Goal: Task Accomplishment & Management: Use online tool/utility

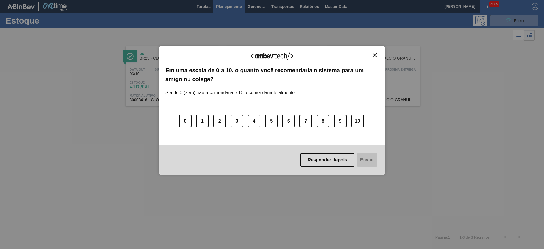
click at [373, 54] on img "Close" at bounding box center [375, 55] width 4 height 4
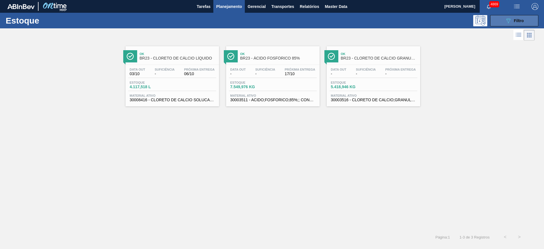
click at [508, 19] on icon "089F7B8B-B2A5-4AFE-B5C0-19BA573D28AC" at bounding box center [508, 20] width 7 height 7
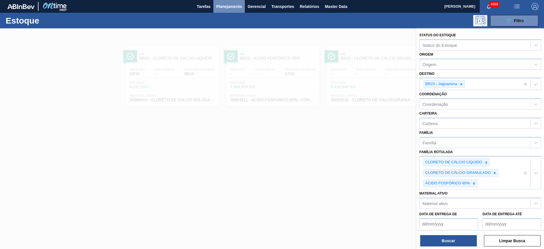
click at [233, 6] on span "Planejamento" at bounding box center [229, 6] width 26 height 7
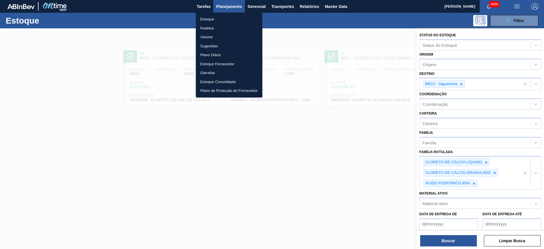
click at [220, 27] on li "Pedidos" at bounding box center [229, 28] width 67 height 9
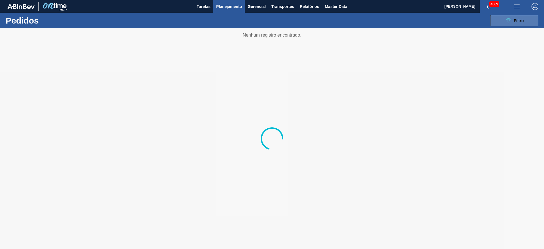
click at [509, 21] on icon "089F7B8B-B2A5-4AFE-B5C0-19BA573D28AC" at bounding box center [508, 20] width 7 height 7
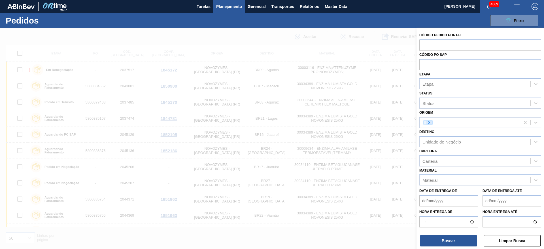
click at [428, 121] on icon at bounding box center [429, 122] width 4 height 4
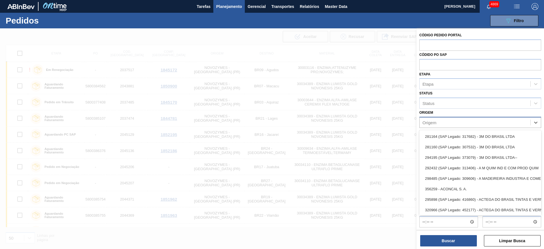
click at [429, 123] on div "Origem" at bounding box center [429, 122] width 14 height 5
click at [440, 124] on div "Origem" at bounding box center [475, 122] width 111 height 8
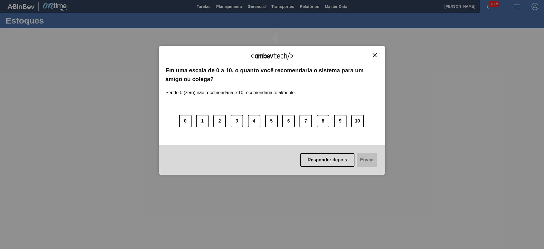
click at [374, 56] on img "Close" at bounding box center [375, 55] width 4 height 4
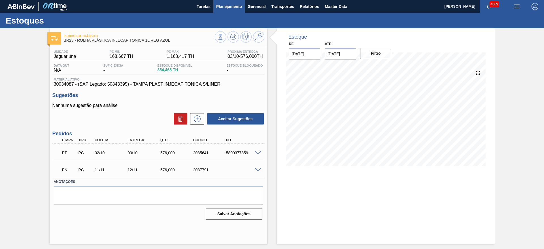
click at [230, 6] on span "Planejamento" at bounding box center [229, 6] width 26 height 7
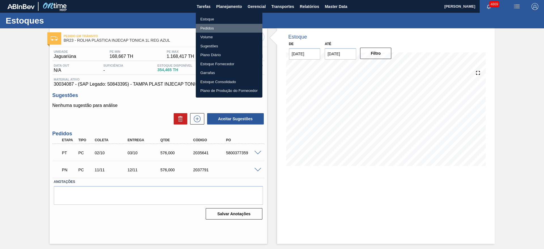
click at [216, 28] on li "Pedidos" at bounding box center [229, 28] width 67 height 9
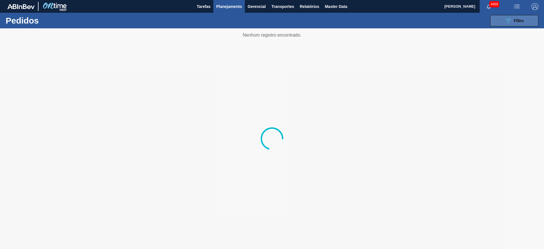
click at [516, 21] on span "Filtro" at bounding box center [519, 20] width 10 height 5
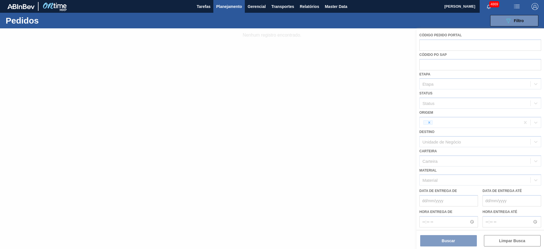
click at [425, 123] on div at bounding box center [272, 138] width 544 height 220
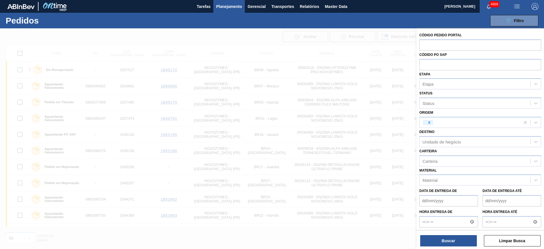
click at [186, 40] on div at bounding box center [272, 152] width 544 height 249
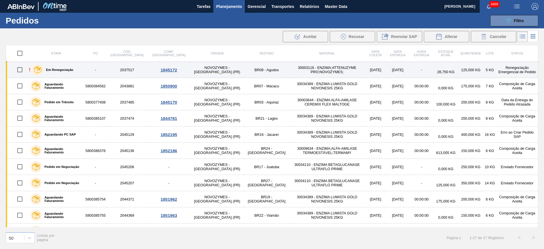
drag, startPoint x: 152, startPoint y: 69, endPoint x: 147, endPoint y: 68, distance: 4.7
click at [148, 68] on div "1845172" at bounding box center [168, 69] width 41 height 5
click at [148, 69] on div "1845172" at bounding box center [168, 69] width 41 height 5
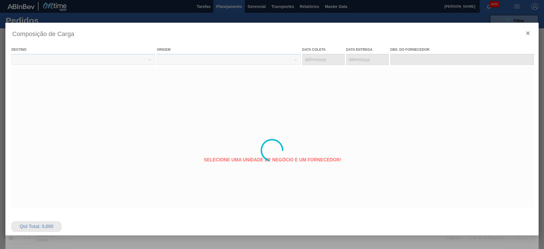
type coleta "29/09/2025"
type Entrega "[DATE]"
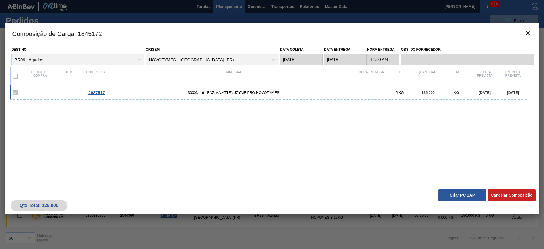
click at [478, 193] on button "Criar PC SAP" at bounding box center [462, 194] width 48 height 11
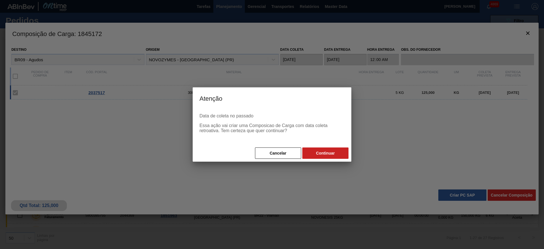
click at [321, 177] on div at bounding box center [272, 124] width 544 height 249
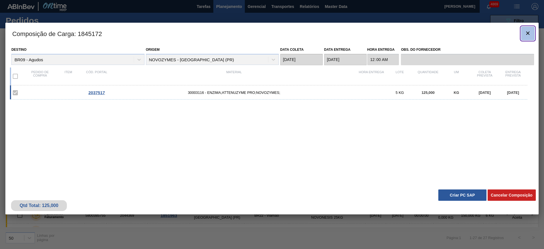
click at [530, 31] on icon "botão de ícone" at bounding box center [527, 33] width 7 height 7
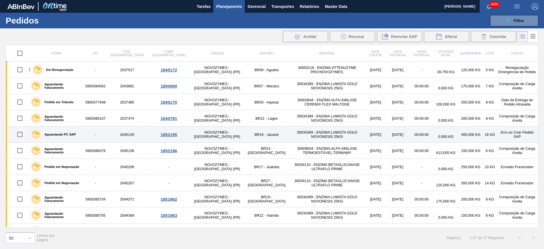
click at [159, 135] on div "1852195" at bounding box center [168, 134] width 41 height 5
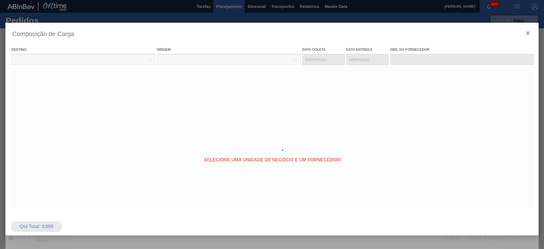
type coleta "08/10/2025"
type Entrega "14/10/2025"
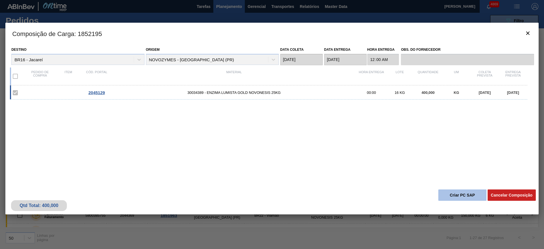
click at [469, 195] on button "Criar PC SAP" at bounding box center [462, 194] width 48 height 11
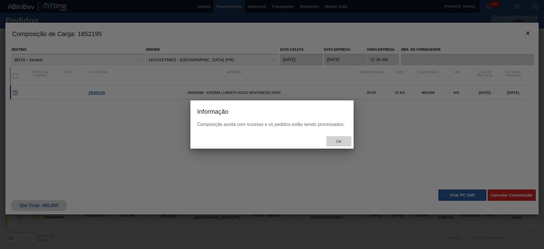
click at [346, 139] on span "Ok" at bounding box center [338, 141] width 15 height 5
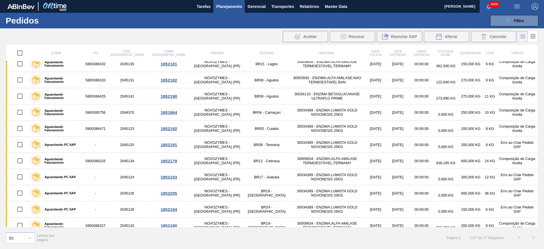
scroll to position [170, 0]
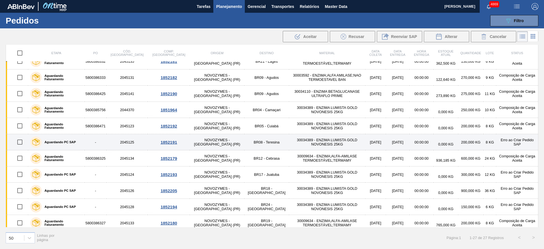
click at [150, 141] on div "1852191" at bounding box center [168, 142] width 41 height 5
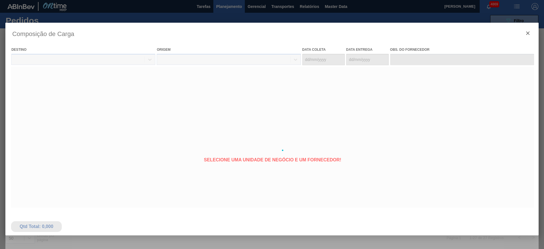
type coleta "08/10/2025"
type Entrega "18/10/2025"
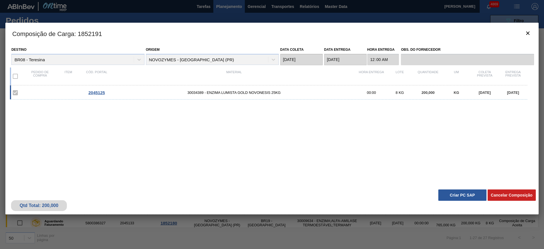
click at [461, 195] on button "Criar PC SAP" at bounding box center [462, 194] width 48 height 11
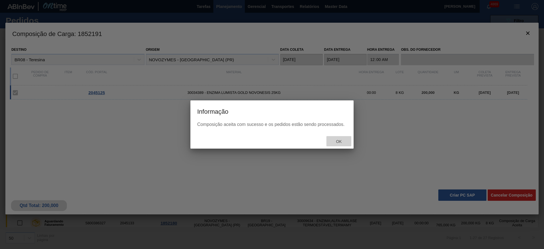
click at [337, 137] on div "Ok" at bounding box center [338, 141] width 25 height 10
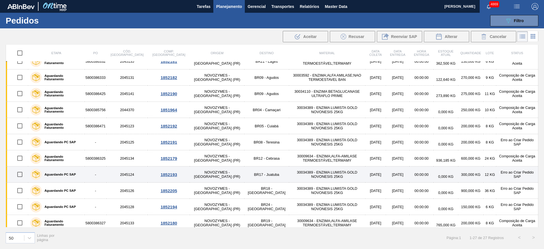
click at [156, 174] on div "1852193" at bounding box center [168, 174] width 41 height 5
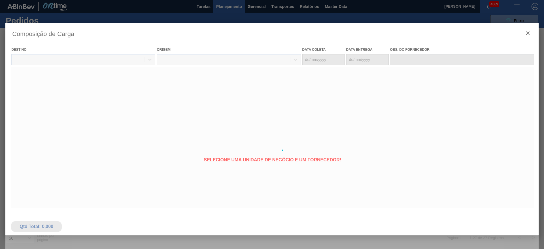
type coleta "08/10/2025"
type Entrega "18/10/2025"
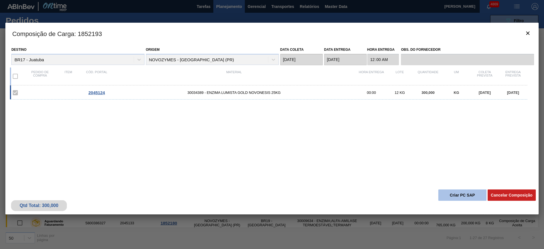
click at [451, 199] on button "Criar PC SAP" at bounding box center [462, 194] width 48 height 11
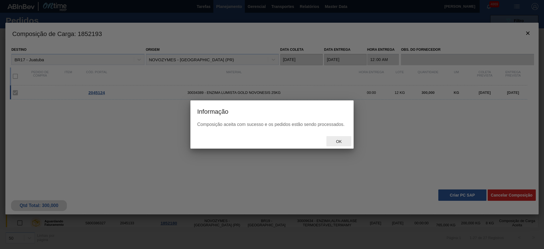
click at [343, 137] on div "Ok" at bounding box center [338, 141] width 25 height 10
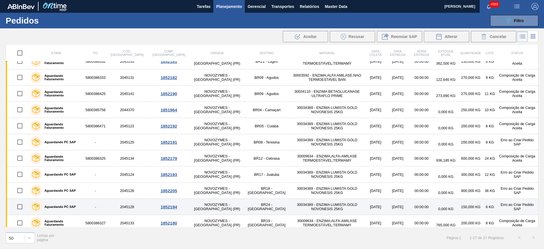
click at [158, 205] on div "1852194" at bounding box center [168, 206] width 41 height 5
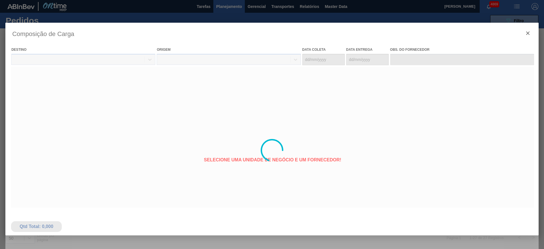
type coleta "08/10/2025"
type Entrega "18/10/2025"
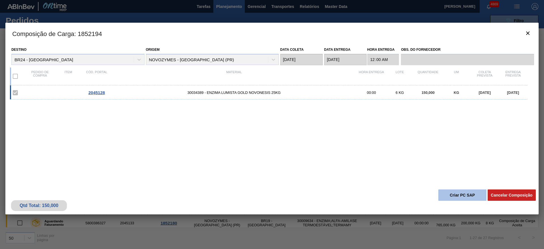
click at [458, 196] on button "Criar PC SAP" at bounding box center [462, 194] width 48 height 11
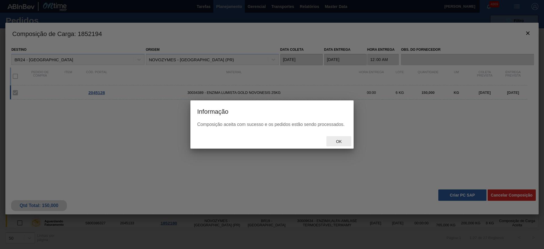
click at [339, 139] on span "Ok" at bounding box center [338, 141] width 15 height 5
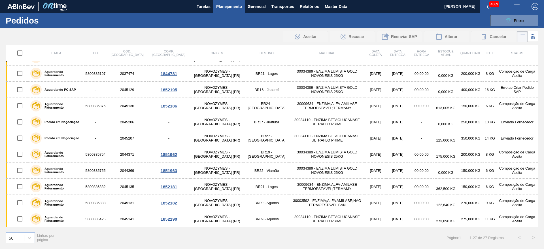
scroll to position [0, 0]
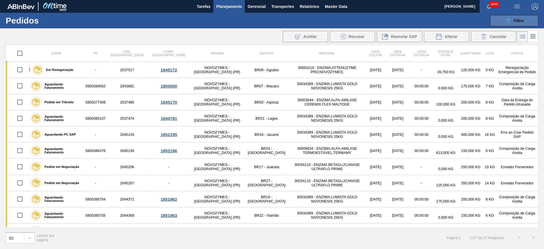
click at [532, 23] on button "089F7B8B-B2A5-4AFE-B5C0-19BA573D28AC Filtro" at bounding box center [514, 20] width 48 height 11
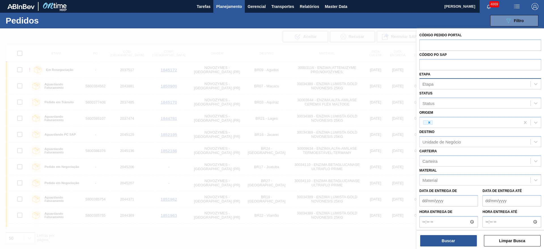
click at [433, 83] on div "Etapa" at bounding box center [427, 84] width 11 height 5
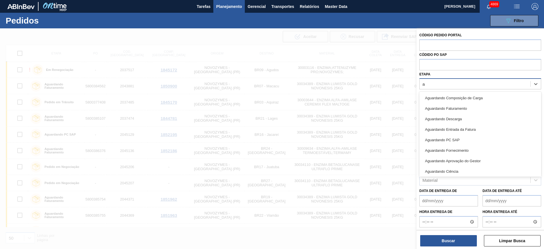
type input "ag"
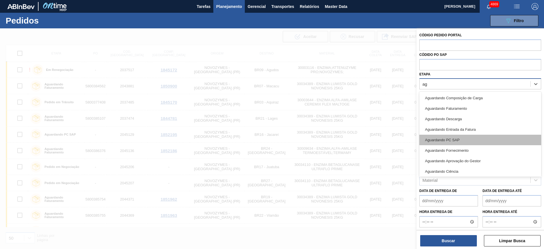
click at [457, 141] on div "Aguardando PC SAP" at bounding box center [480, 140] width 122 height 10
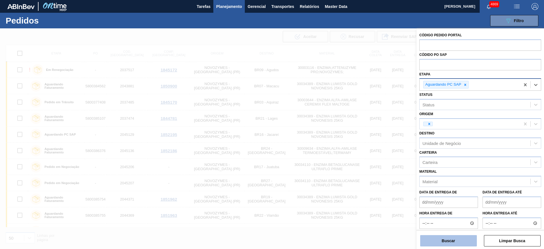
click at [442, 236] on button "Buscar" at bounding box center [448, 240] width 57 height 11
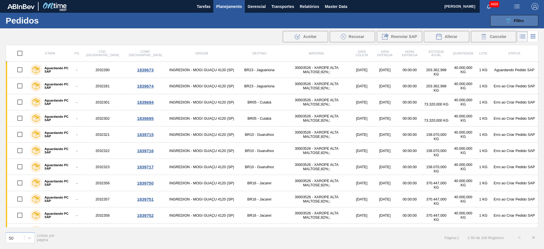
click at [525, 18] on button "089F7B8B-B2A5-4AFE-B5C0-19BA573D28AC Filtro" at bounding box center [514, 20] width 48 height 11
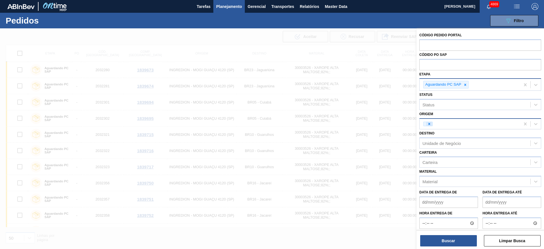
click at [430, 124] on icon at bounding box center [429, 124] width 4 height 4
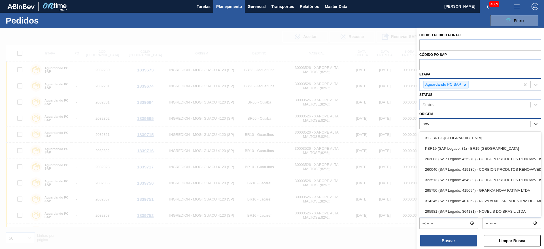
type input "novo"
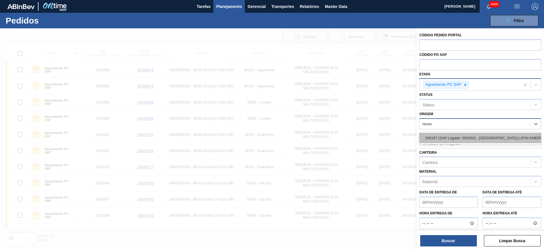
click at [430, 135] on div "290187 (SAP Legado: 301832) - NOVOZYMES LATIN AMERICA LTDA" at bounding box center [480, 138] width 122 height 10
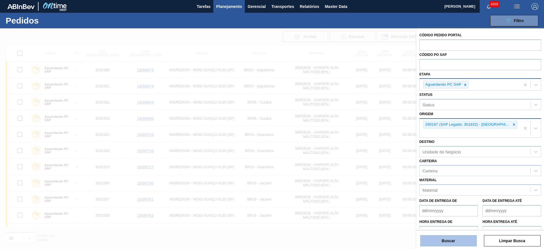
click at [450, 243] on button "Buscar" at bounding box center [448, 240] width 57 height 11
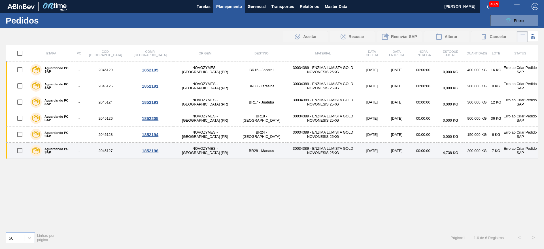
click at [132, 150] on div "1852196" at bounding box center [150, 150] width 44 height 5
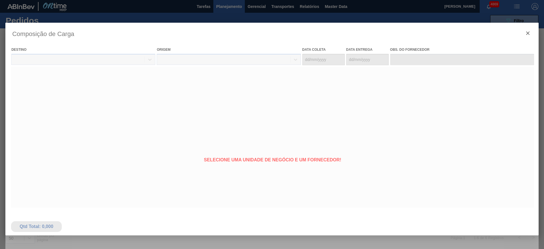
type coleta "08/10/2025"
type Entrega "14/11/2025"
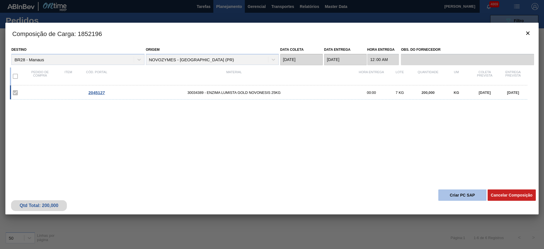
click at [463, 197] on button "Criar PC SAP" at bounding box center [462, 194] width 48 height 11
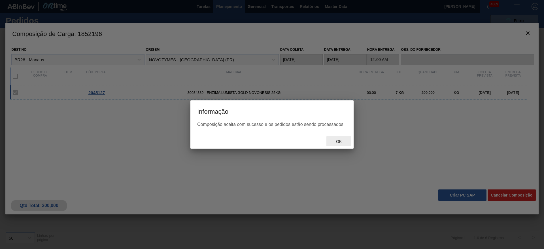
click at [343, 141] on span "Ok" at bounding box center [338, 141] width 15 height 5
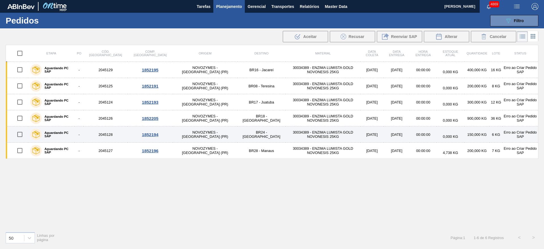
click at [137, 132] on div "1852194" at bounding box center [150, 134] width 44 height 5
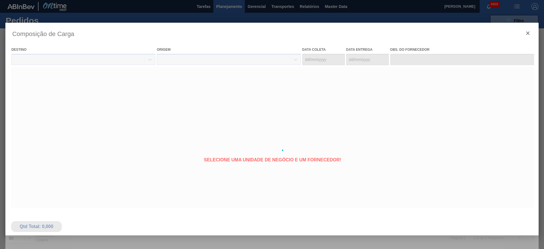
type coleta "08/10/2025"
type Entrega "18/10/2025"
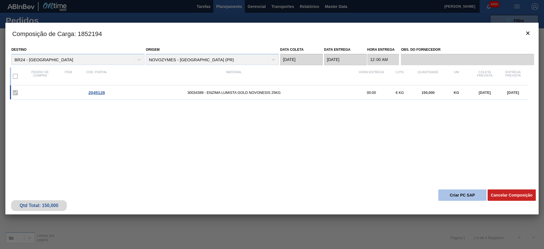
click at [453, 196] on button "Criar PC SAP" at bounding box center [462, 194] width 48 height 11
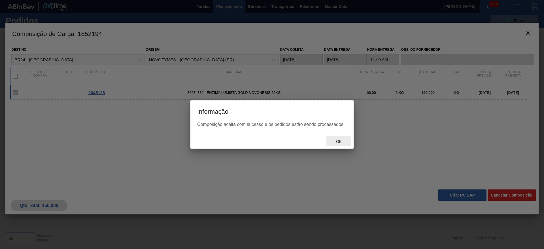
click at [342, 141] on span "Ok" at bounding box center [338, 141] width 15 height 5
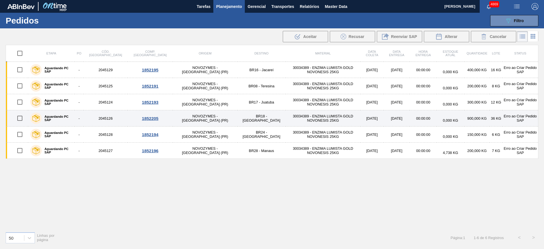
click at [129, 117] on div "1852205" at bounding box center [150, 118] width 44 height 5
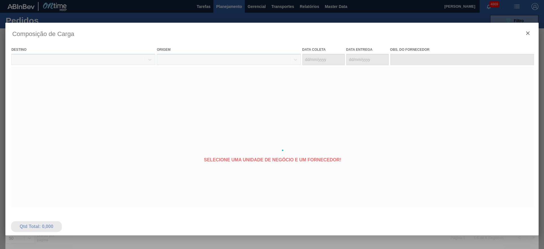
click at [133, 118] on div at bounding box center [271, 150] width 533 height 255
type coleta "08/10/2025"
type Entrega "18/10/2025"
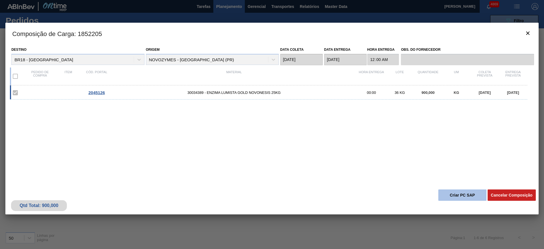
click at [461, 193] on button "Criar PC SAP" at bounding box center [462, 194] width 48 height 11
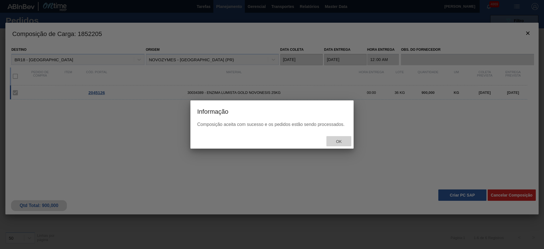
click at [340, 143] on span "Ok" at bounding box center [338, 141] width 15 height 5
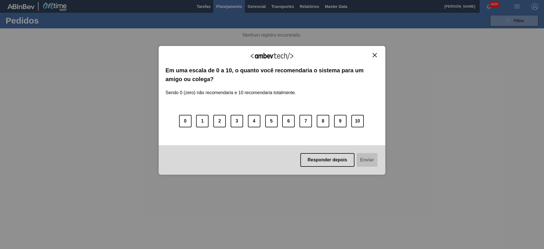
click at [374, 55] on img "Close" at bounding box center [375, 55] width 4 height 4
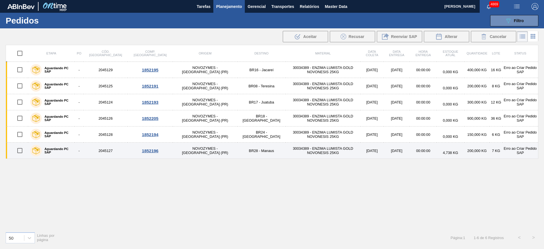
click at [128, 150] on div "1852196" at bounding box center [150, 150] width 44 height 5
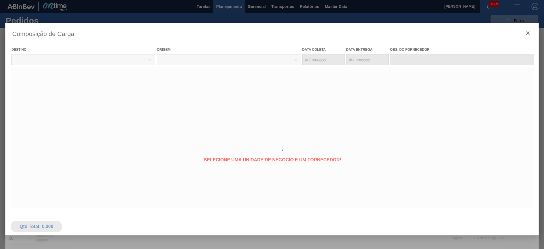
type coleta "08/10/2025"
type Entrega "14/11/2025"
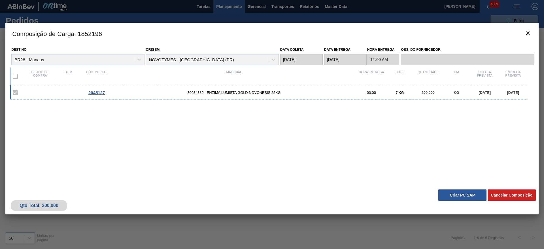
click at [13, 76] on label at bounding box center [15, 76] width 12 height 12
click at [16, 92] on label at bounding box center [15, 93] width 12 height 12
click at [14, 77] on label at bounding box center [15, 76] width 12 height 12
click at [461, 196] on button "Criar PC SAP" at bounding box center [462, 194] width 48 height 11
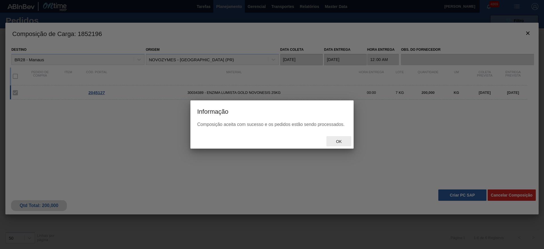
click at [338, 140] on span "Ok" at bounding box center [338, 141] width 15 height 5
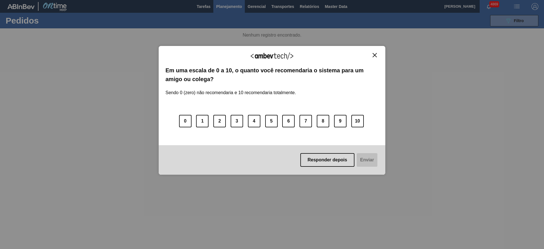
click at [376, 53] on img "Close" at bounding box center [375, 55] width 4 height 4
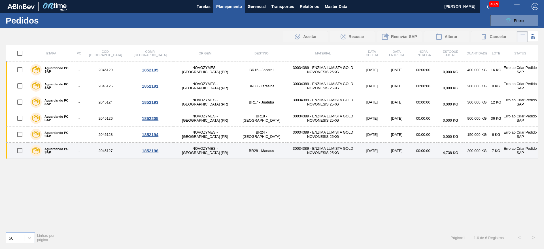
click at [128, 150] on div "1852196" at bounding box center [150, 150] width 44 height 5
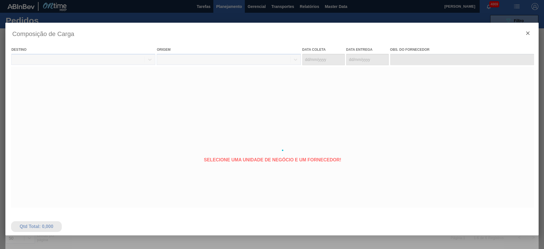
type coleta "[DATE]"
type Entrega "[DATE]"
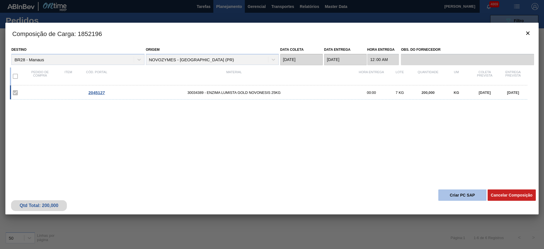
click at [452, 193] on button "Criar PC SAP" at bounding box center [462, 194] width 48 height 11
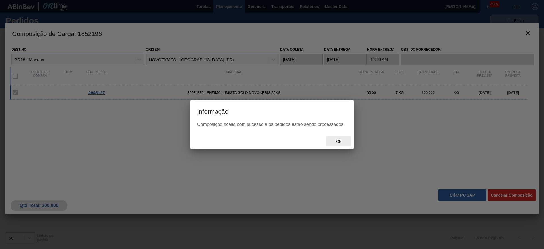
click at [343, 142] on span "Ok" at bounding box center [338, 141] width 15 height 5
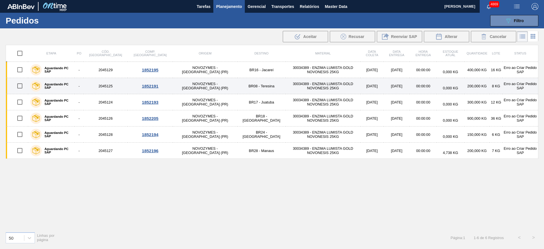
click at [131, 86] on div "1852191" at bounding box center [150, 86] width 44 height 5
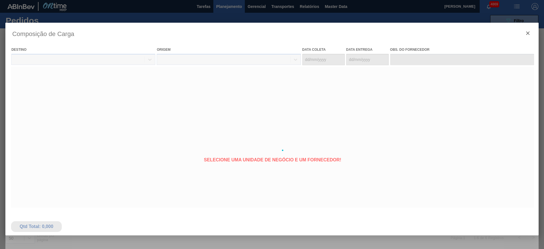
type coleta "[DATE]"
type Entrega "[DATE]"
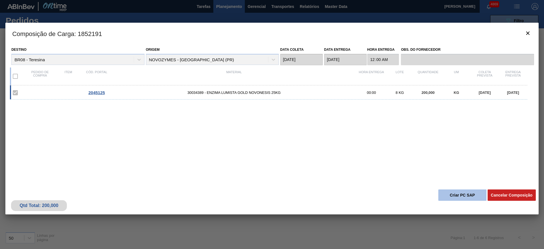
click at [471, 190] on button "Criar PC SAP" at bounding box center [462, 194] width 48 height 11
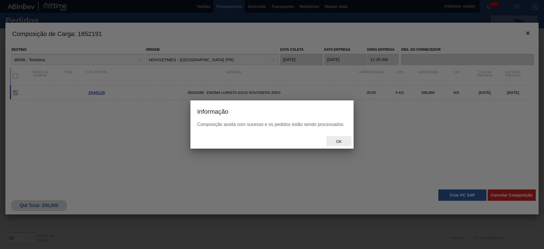
click at [343, 143] on span "Ok" at bounding box center [338, 141] width 15 height 5
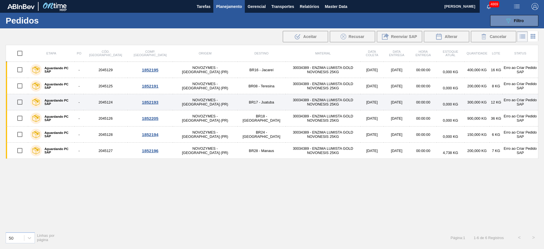
click at [130, 103] on div "1852193" at bounding box center [150, 102] width 44 height 5
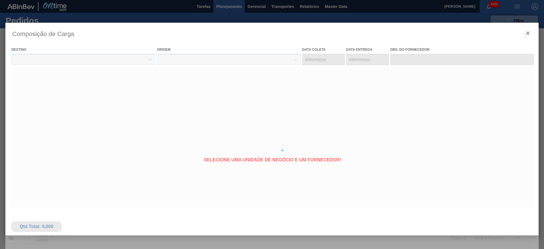
type coleta "[DATE]"
type Entrega "[DATE]"
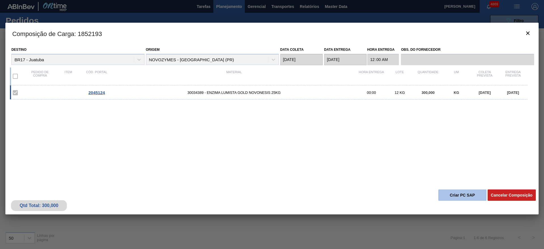
click at [450, 193] on button "Criar PC SAP" at bounding box center [462, 194] width 48 height 11
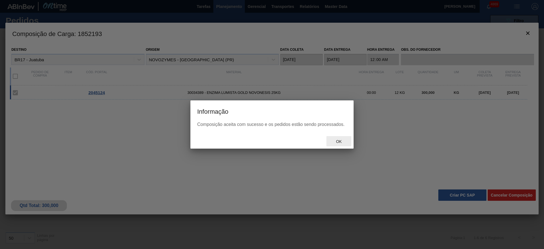
click at [337, 139] on span "Ok" at bounding box center [338, 141] width 15 height 5
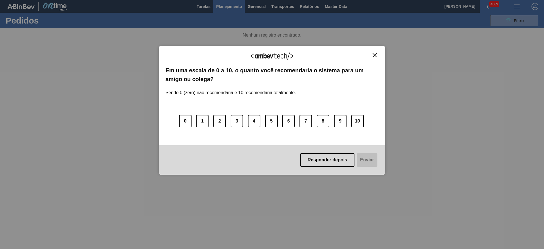
click at [374, 56] on img "Close" at bounding box center [375, 55] width 4 height 4
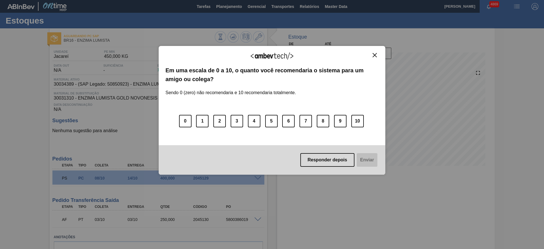
click at [372, 56] on button "Close" at bounding box center [375, 55] width 8 height 5
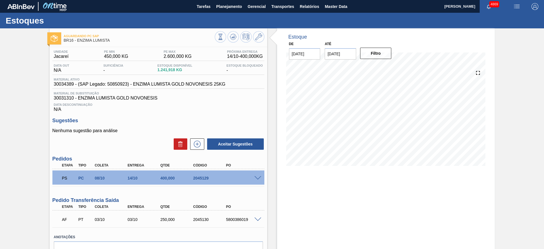
scroll to position [31, 0]
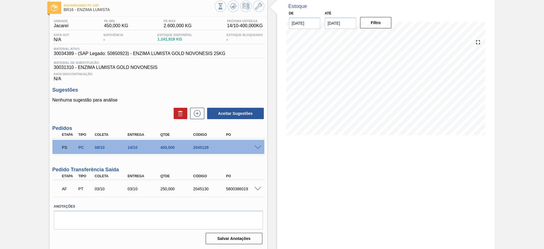
click at [257, 190] on span at bounding box center [257, 189] width 7 height 4
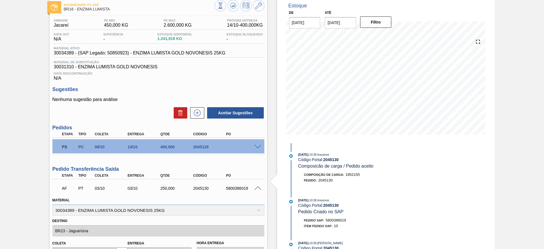
scroll to position [29, 0]
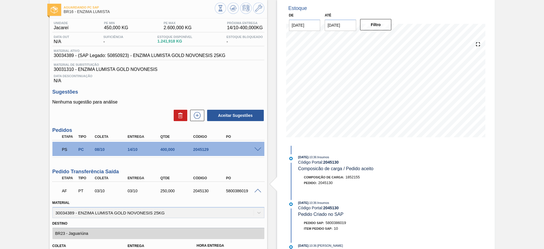
click at [257, 150] on span at bounding box center [257, 149] width 7 height 4
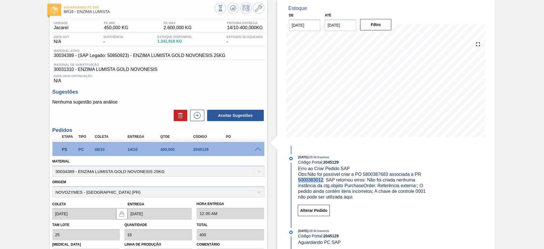
drag, startPoint x: 299, startPoint y: 180, endPoint x: 322, endPoint y: 180, distance: 23.2
click at [322, 180] on span "Obs: Não foi possível criar a PO 5800387683 associada a PR 5000383012. SAP reto…" at bounding box center [362, 185] width 129 height 27
copy span "5000383012"
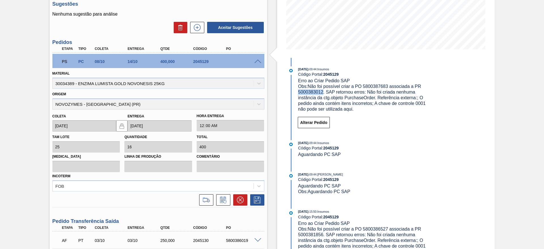
scroll to position [199, 0]
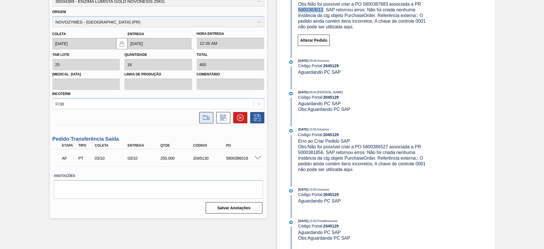
click at [207, 117] on icon at bounding box center [206, 117] width 9 height 7
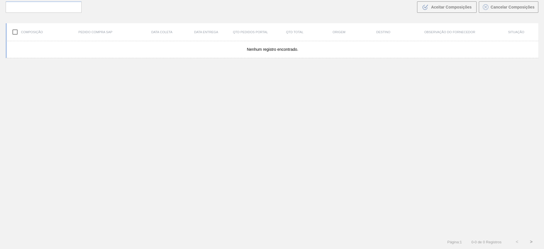
scroll to position [41, 0]
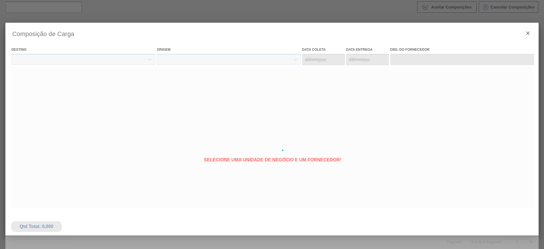
type coleta "08/10/2025"
type Entrega "14/10/2025"
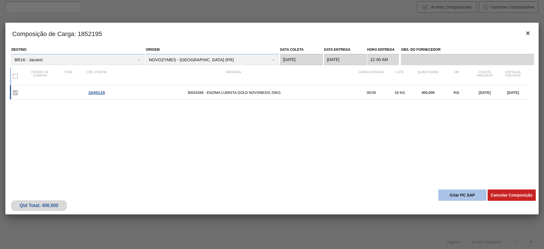
click at [474, 197] on button "Criar PC SAP" at bounding box center [462, 194] width 48 height 11
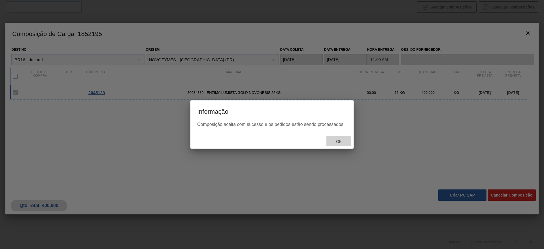
click at [333, 145] on div "Ok" at bounding box center [338, 141] width 25 height 10
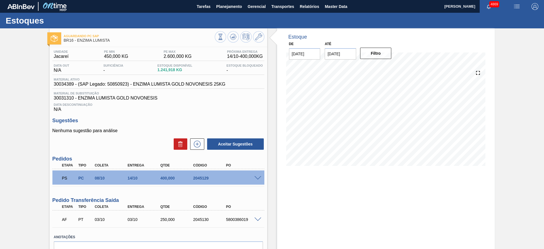
click at [257, 178] on span at bounding box center [257, 178] width 7 height 4
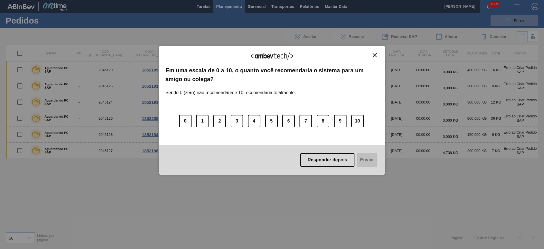
click at [375, 54] on img "Close" at bounding box center [375, 55] width 4 height 4
click at [375, 55] on img "Close" at bounding box center [375, 55] width 4 height 4
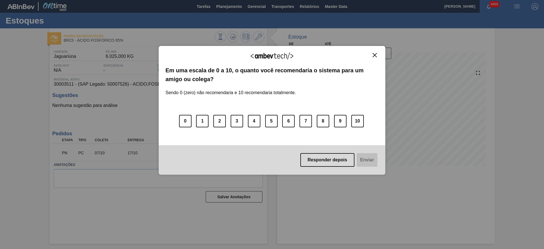
click at [374, 54] on img "Close" at bounding box center [375, 55] width 4 height 4
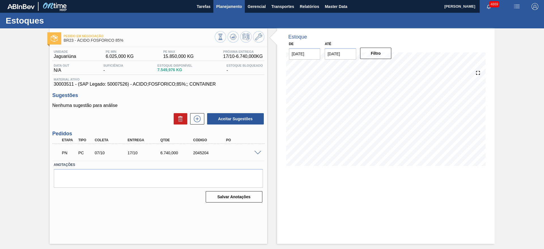
click at [226, 9] on span "Planejamento" at bounding box center [229, 6] width 26 height 7
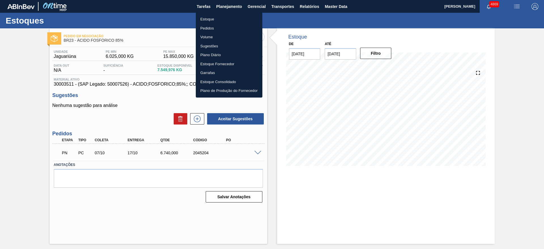
click at [212, 16] on li "Estoque" at bounding box center [229, 19] width 67 height 9
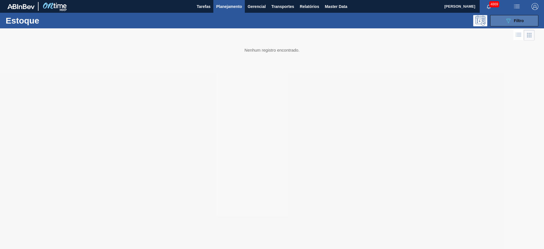
click at [523, 17] on div "089F7B8B-B2A5-4AFE-B5C0-19BA573D28AC Filtro" at bounding box center [514, 20] width 19 height 7
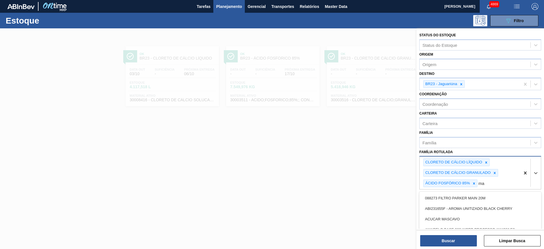
type Rotulada "ma"
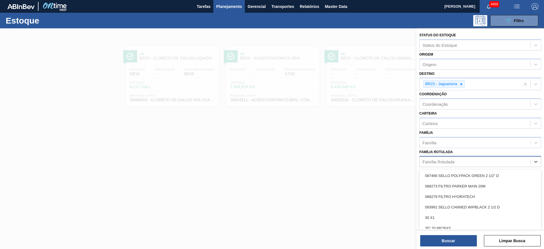
click at [503, 161] on div "Família Rotulada" at bounding box center [475, 161] width 111 height 8
type Rotulada "malto"
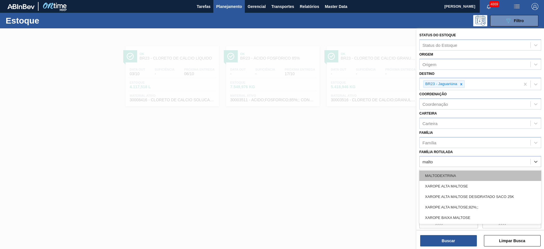
click at [432, 173] on div "MALTODEXTRINA" at bounding box center [480, 175] width 122 height 10
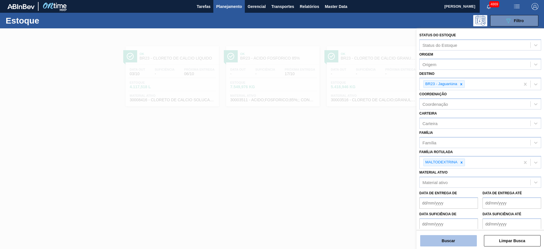
click at [442, 242] on button "Buscar" at bounding box center [448, 240] width 57 height 11
